Goal: Task Accomplishment & Management: Use online tool/utility

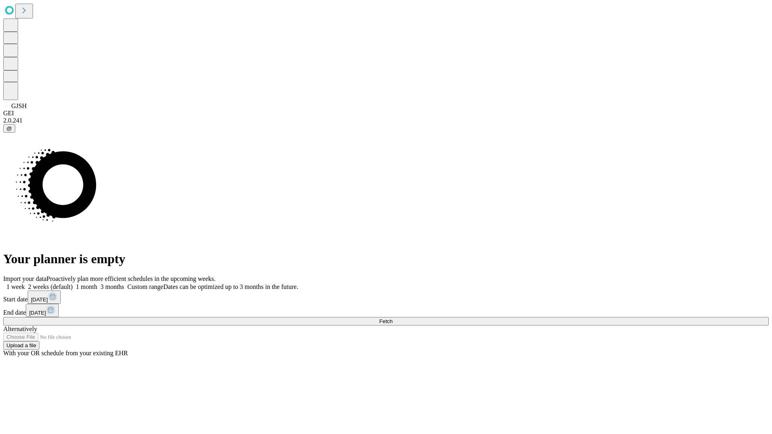
click at [392, 318] on span "Fetch" at bounding box center [385, 321] width 13 height 6
